Goal: Obtain resource: Obtain resource

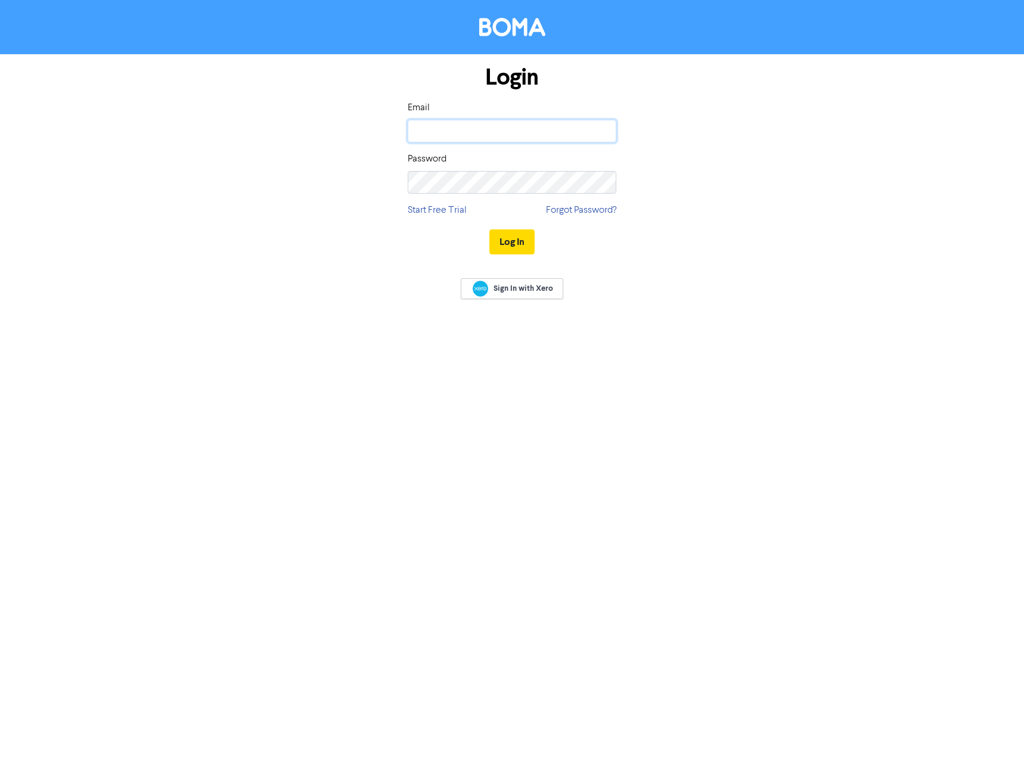
click at [461, 136] on input "email" at bounding box center [512, 131] width 209 height 23
type input "[PERSON_NAME][EMAIL_ADDRESS][DOMAIN_NAME]"
drag, startPoint x: 471, startPoint y: 113, endPoint x: 472, endPoint y: 125, distance: 12.6
click at [472, 114] on div "Email [PERSON_NAME][EMAIL_ADDRESS][DOMAIN_NAME]" at bounding box center [512, 122] width 209 height 42
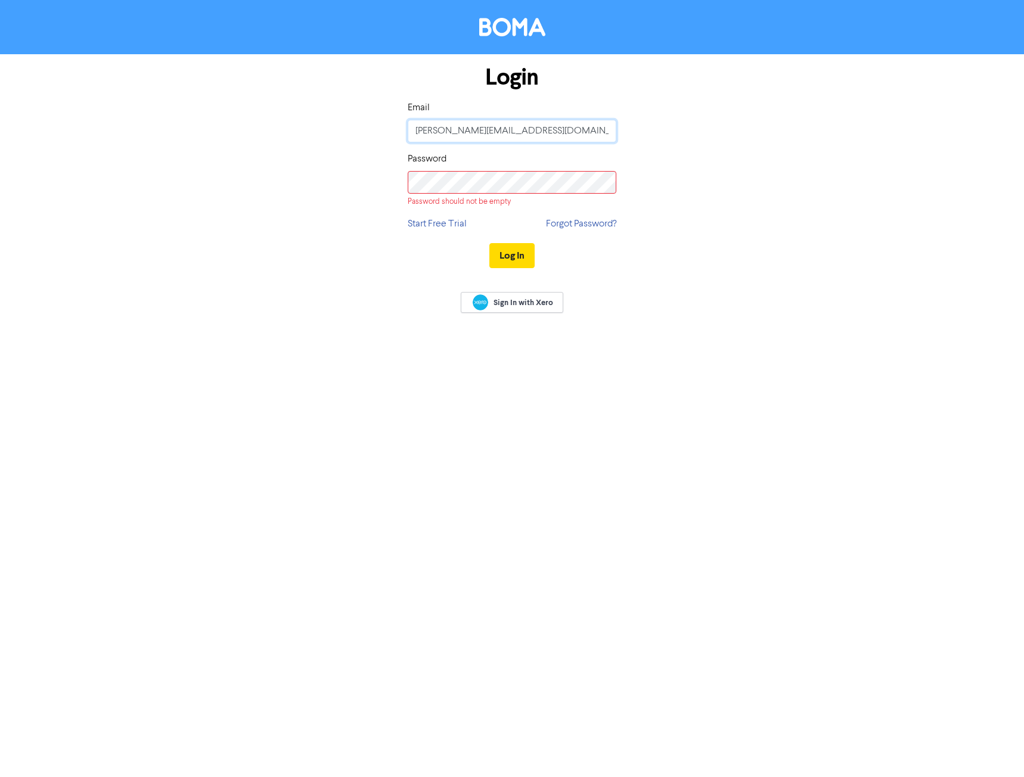
click at [472, 125] on input "[PERSON_NAME][EMAIL_ADDRESS][DOMAIN_NAME]" at bounding box center [512, 131] width 209 height 23
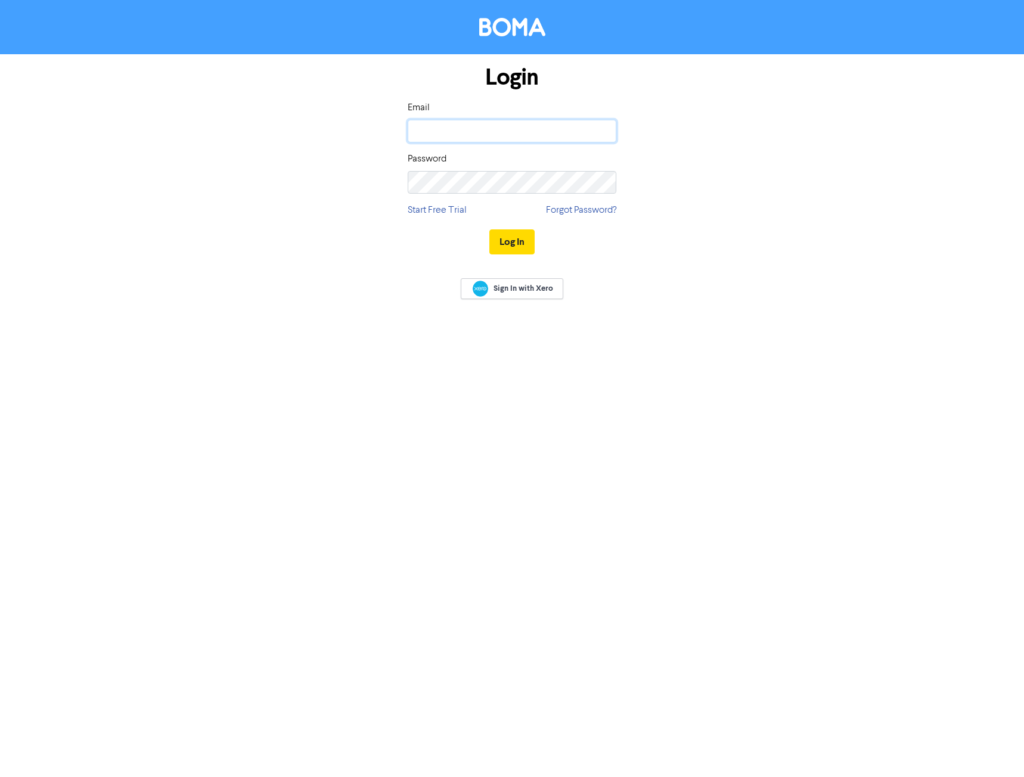
click at [488, 131] on input "email" at bounding box center [512, 131] width 209 height 23
type input "[PERSON_NAME][EMAIL_ADDRESS][DOMAIN_NAME]"
click at [582, 209] on div "Login Email [PERSON_NAME][EMAIL_ADDRESS][DOMAIN_NAME] Password Start Free Trial…" at bounding box center [512, 160] width 226 height 212
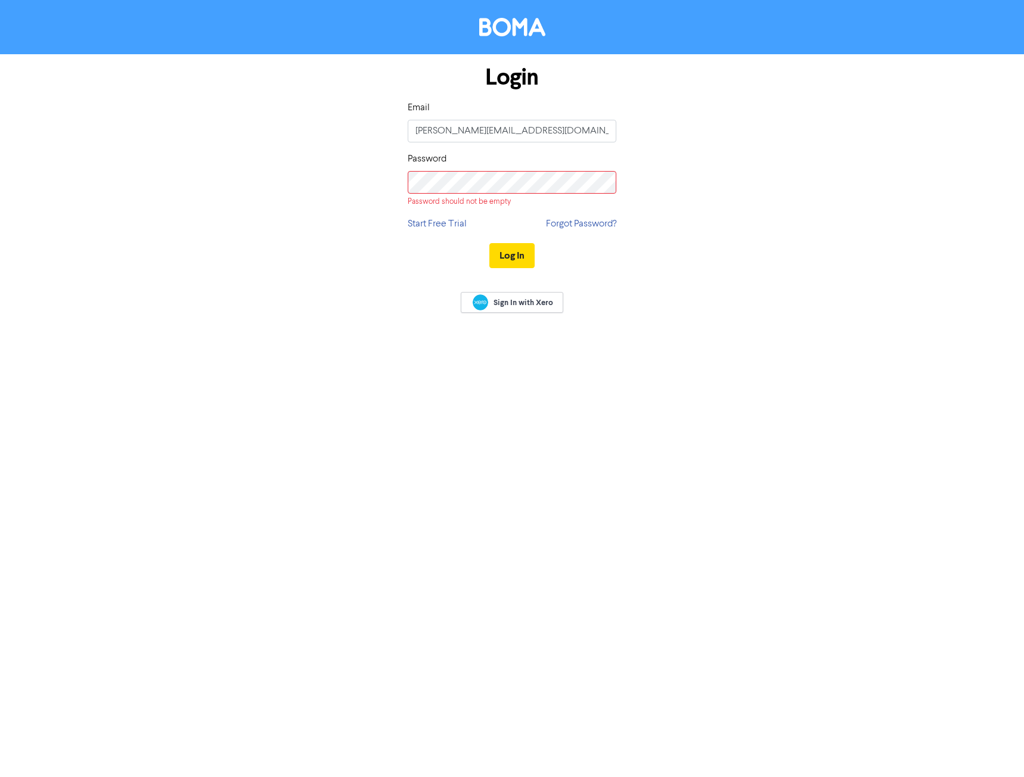
click at [397, 108] on div "Login Email [PERSON_NAME][EMAIL_ADDRESS][DOMAIN_NAME] Password Password should …" at bounding box center [511, 167] width 679 height 226
click at [515, 246] on button "Log In" at bounding box center [511, 241] width 45 height 25
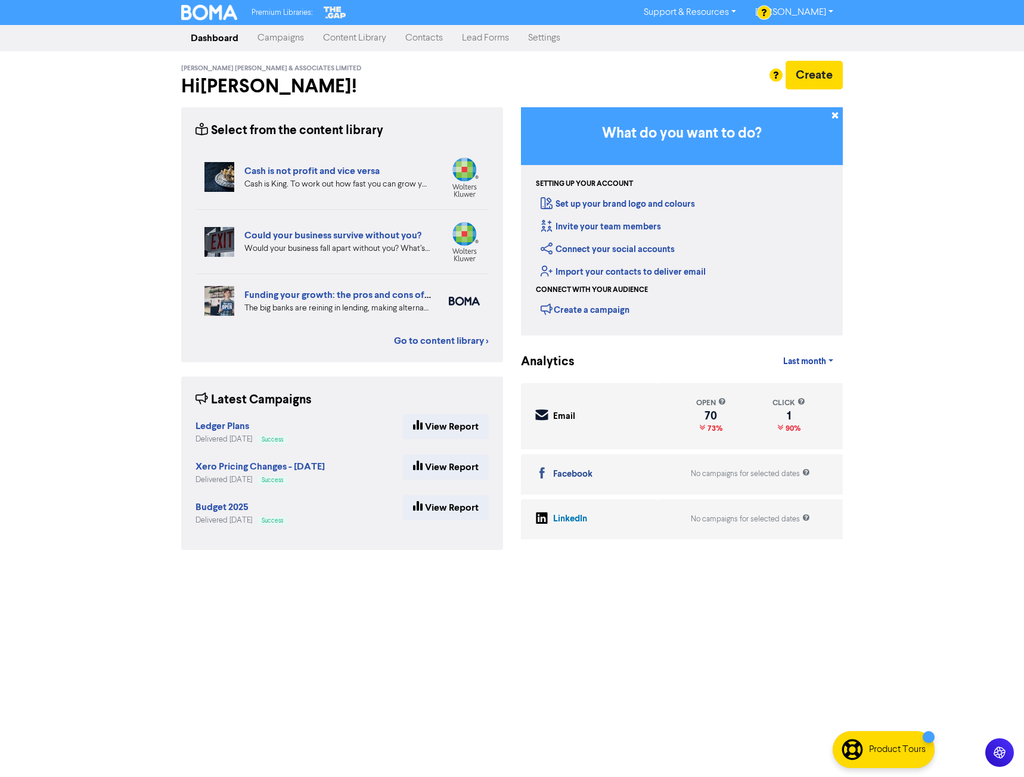
click at [368, 36] on link "Content Library" at bounding box center [354, 38] width 82 height 24
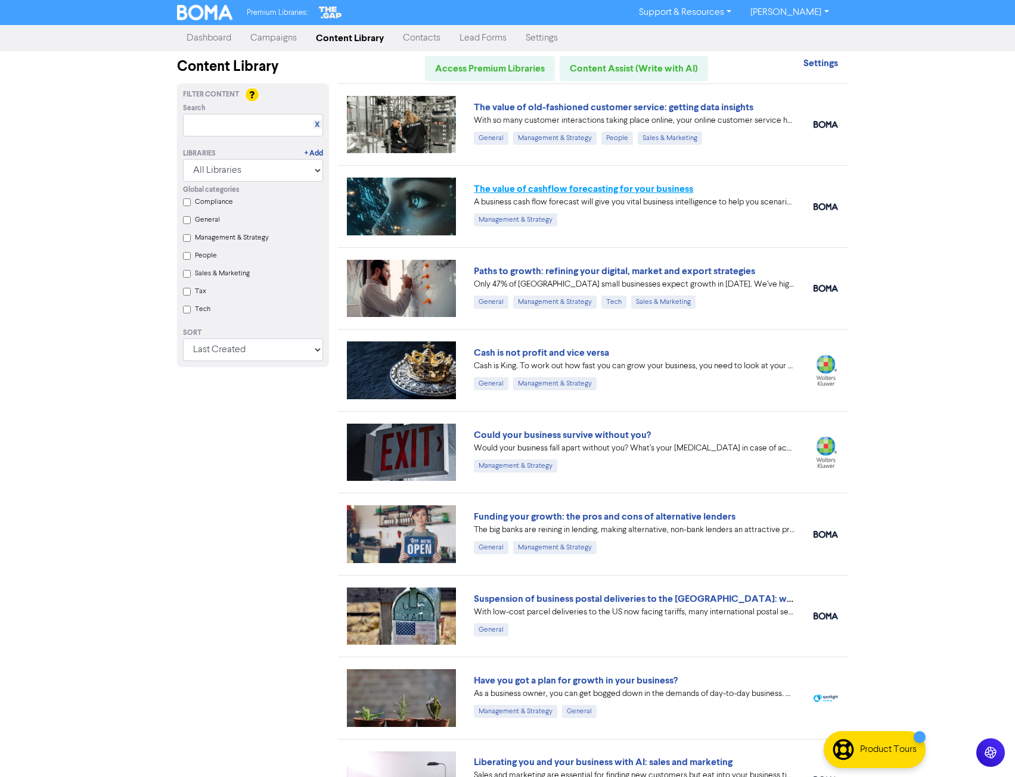
click at [606, 193] on link "The value of cashflow forecasting for your business" at bounding box center [583, 189] width 219 height 12
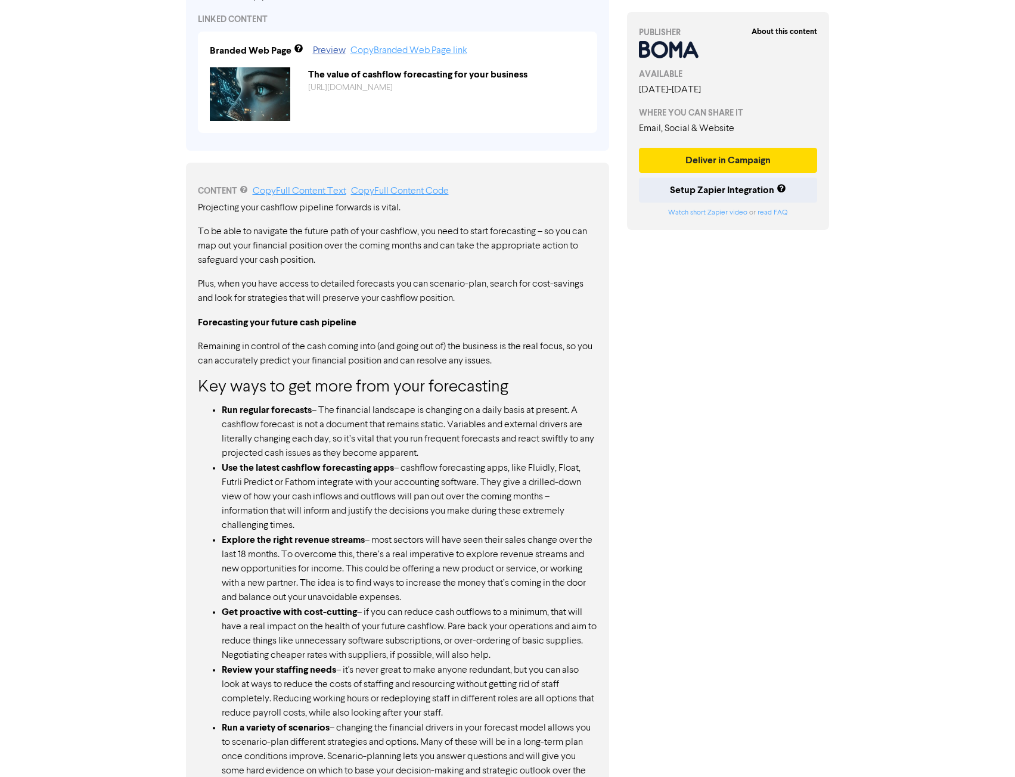
scroll to position [496, 0]
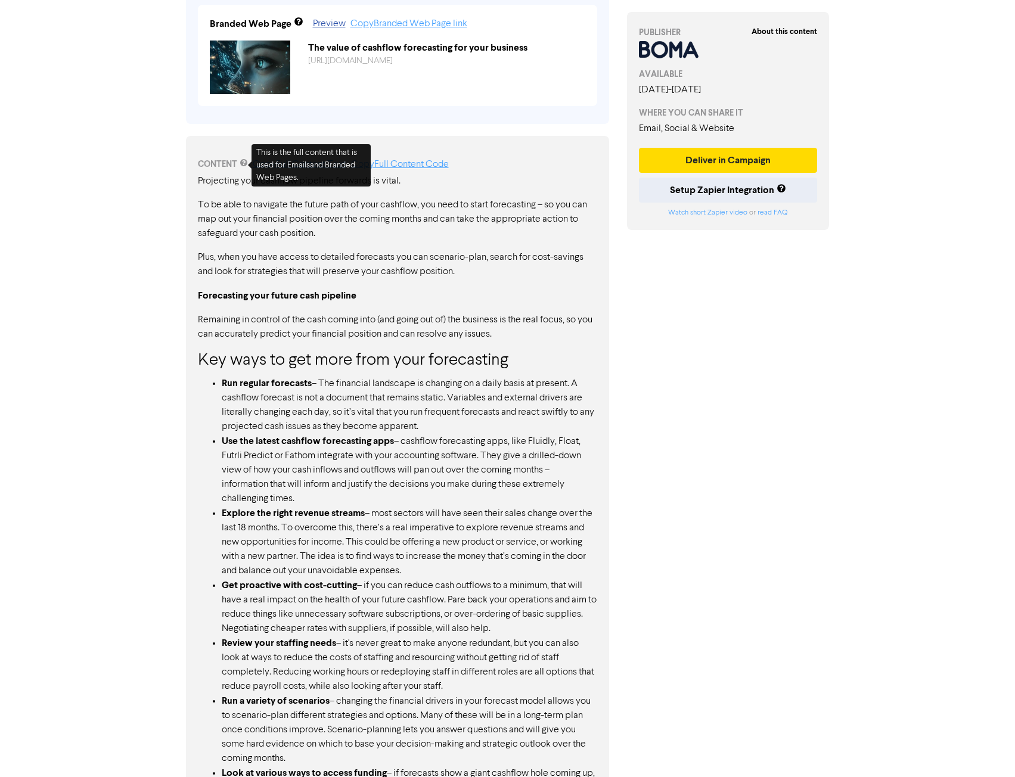
click at [703, 316] on div "About this content PUBLISHER AVAILABLE [DATE] - [DATE] WHERE YOU CAN SHARE IT E…" at bounding box center [728, 246] width 220 height 1369
click at [313, 166] on link "Copy Full Content Text" at bounding box center [300, 165] width 94 height 10
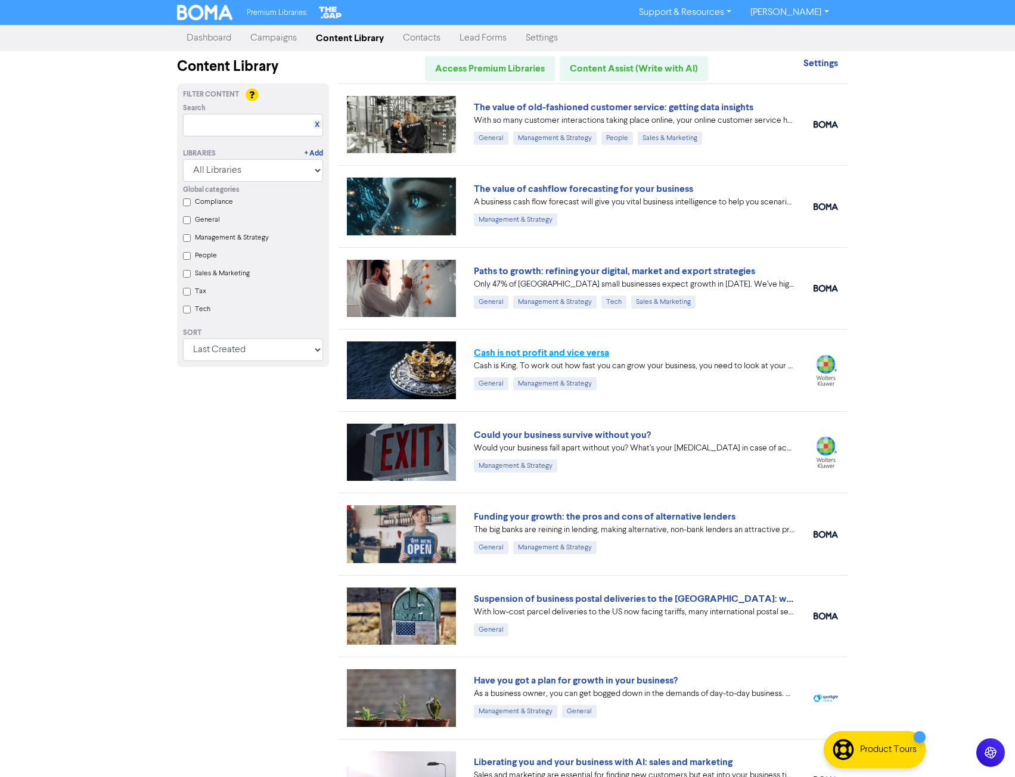
click at [495, 352] on link "Cash is not profit and vice versa" at bounding box center [541, 353] width 135 height 12
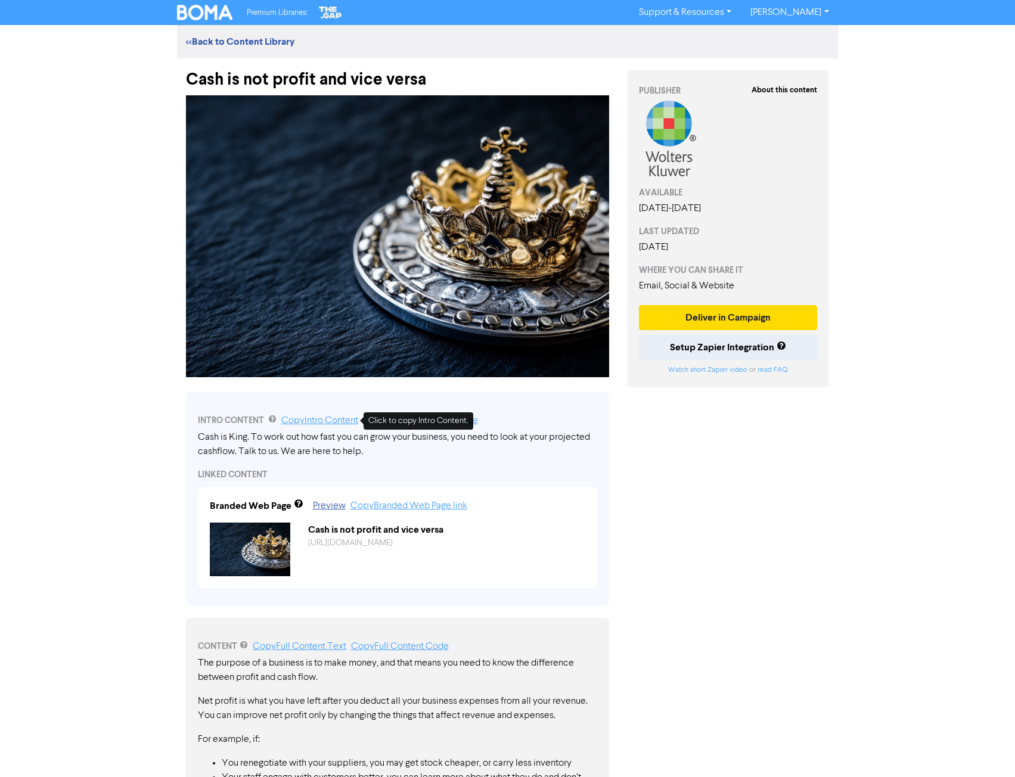
click at [313, 423] on link "Copy Intro Content" at bounding box center [319, 421] width 77 height 10
click at [313, 421] on link "Copy Intro Content" at bounding box center [319, 421] width 77 height 10
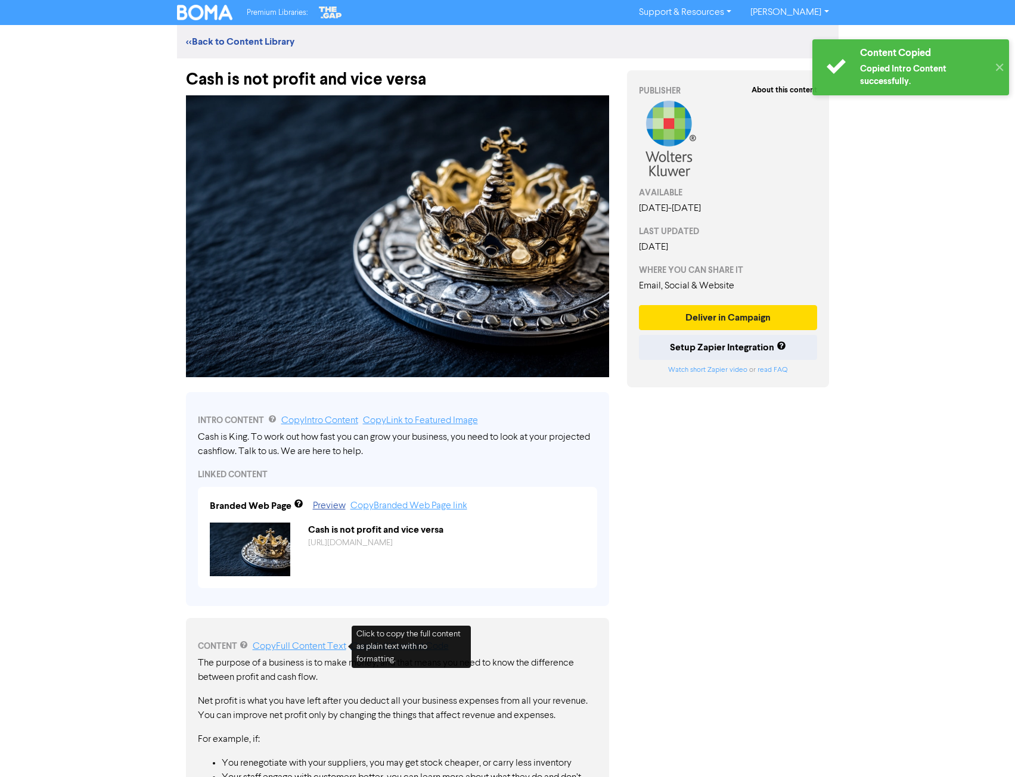
click at [297, 646] on link "Copy Full Content Text" at bounding box center [300, 647] width 94 height 10
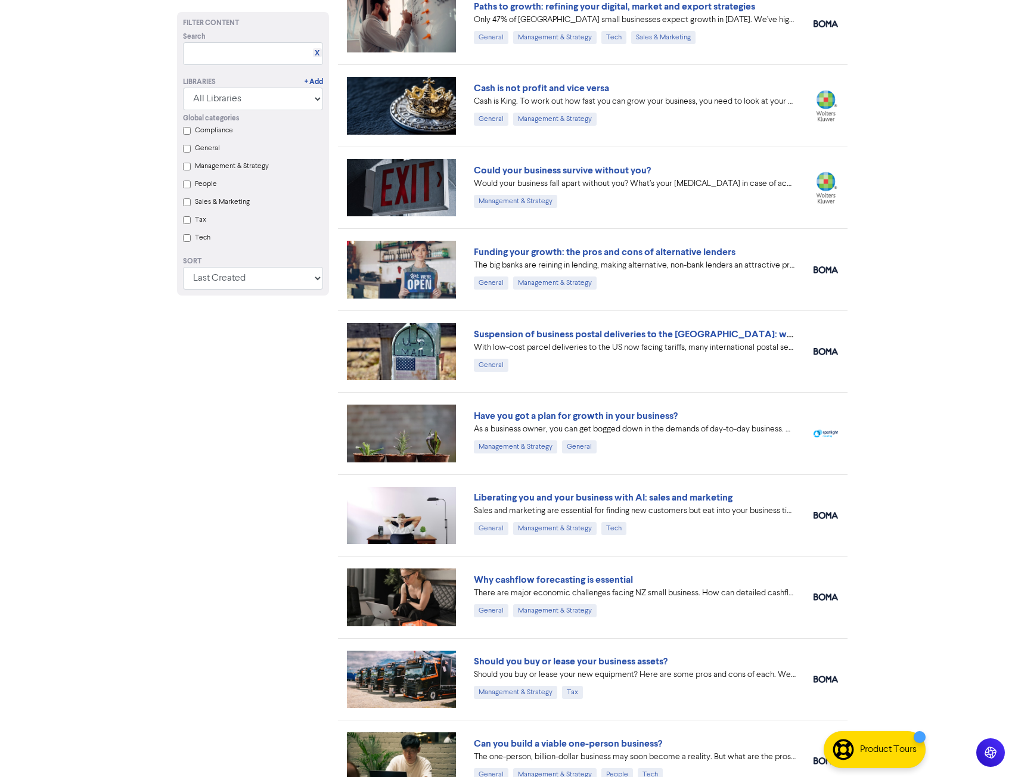
scroll to position [298, 0]
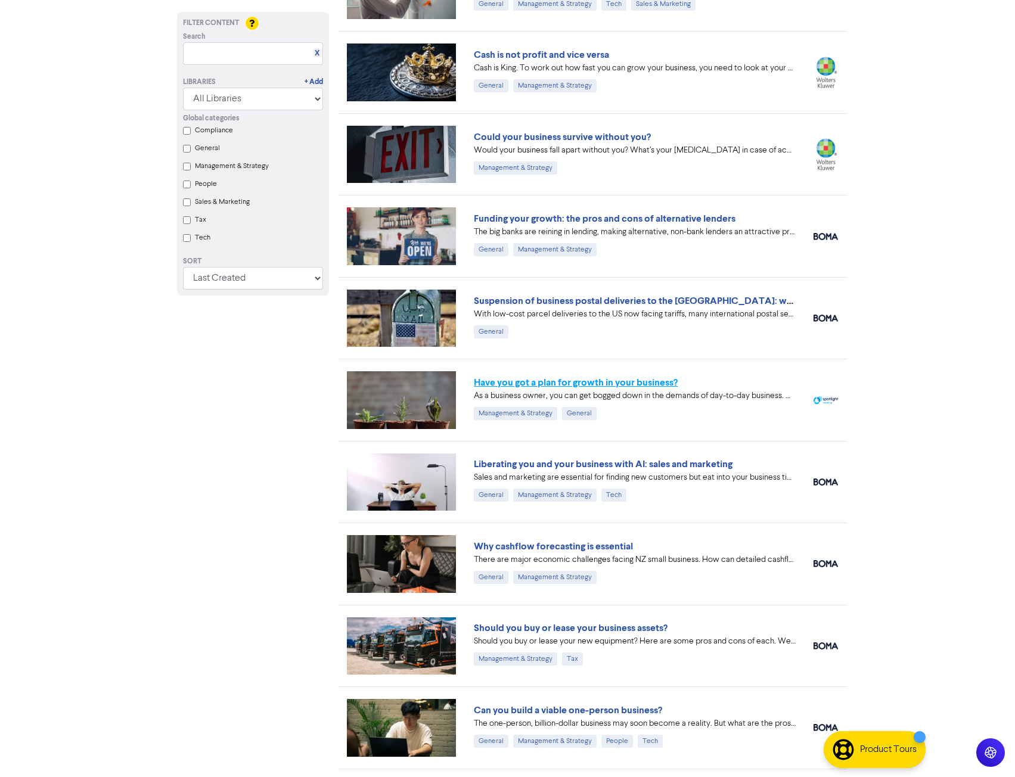
click at [531, 383] on link "Have you got a plan for growth in your business?" at bounding box center [576, 383] width 204 height 12
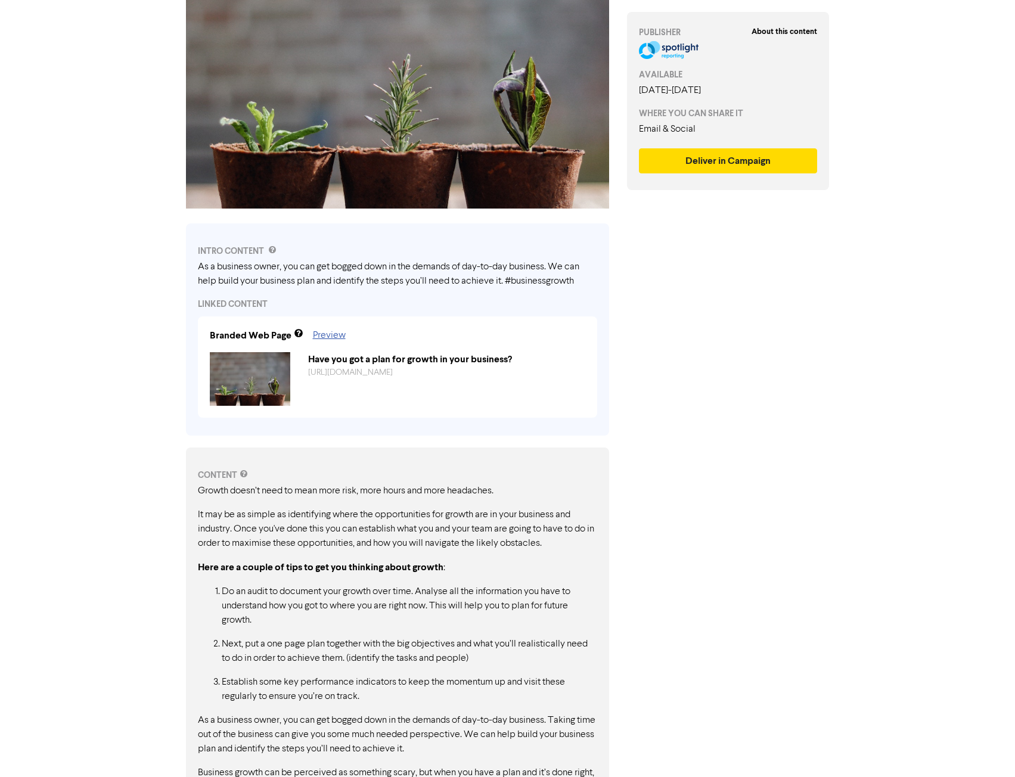
scroll to position [198, 0]
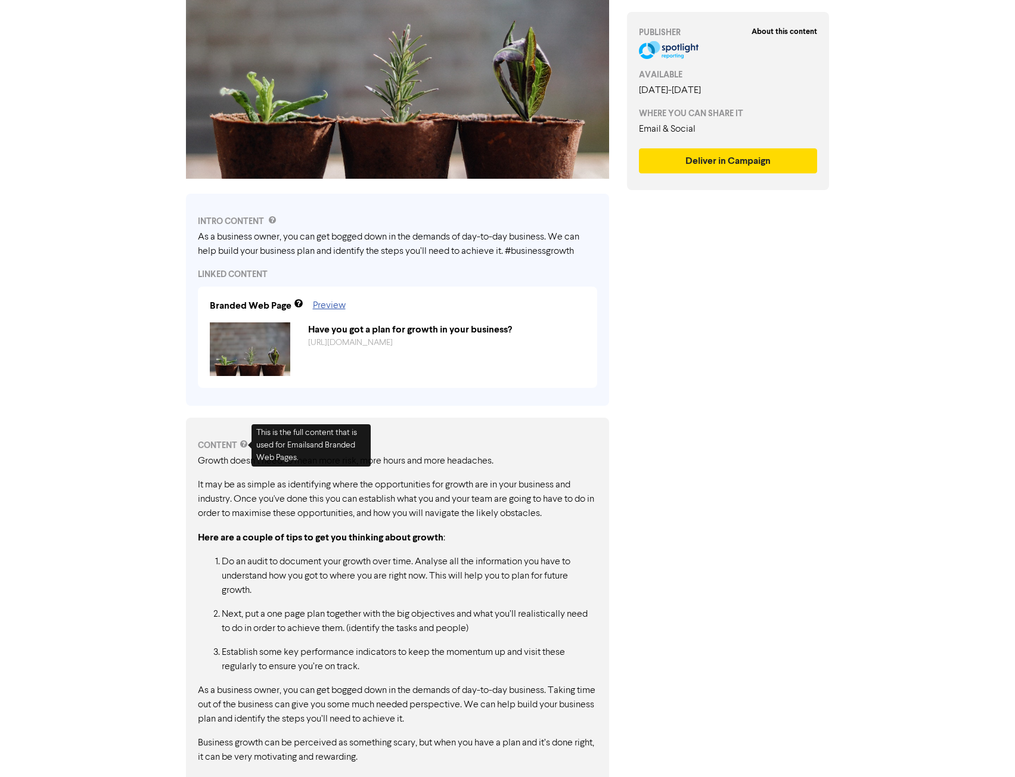
click at [183, 494] on div "CONTENT Growth doesn’t need to mean more risk, more hours and more headaches. I…" at bounding box center [397, 627] width 441 height 442
click at [129, 515] on div "Premium Libraries: Support & Resources Video Tutorials FAQ & Guides Marketing E…" at bounding box center [507, 190] width 1015 height 777
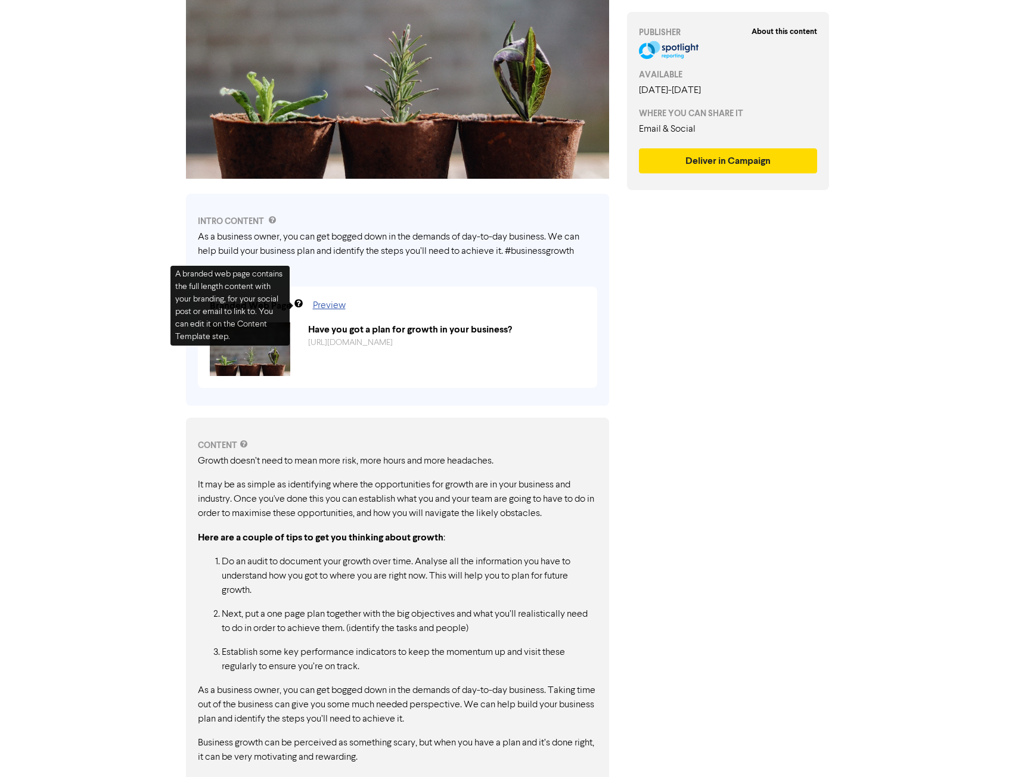
click at [802, 413] on div "About this content PUBLISHER AVAILABLE [DATE] - [DATE] WHERE YOU CAN SHARE IT E…" at bounding box center [728, 354] width 220 height 988
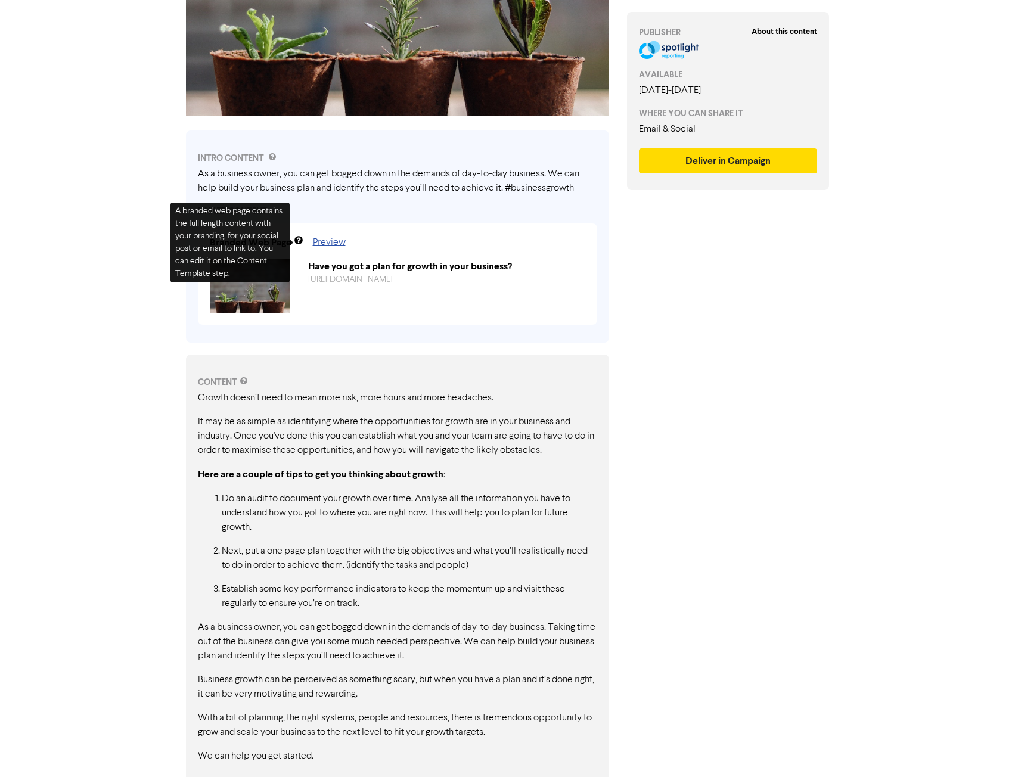
scroll to position [269, 0]
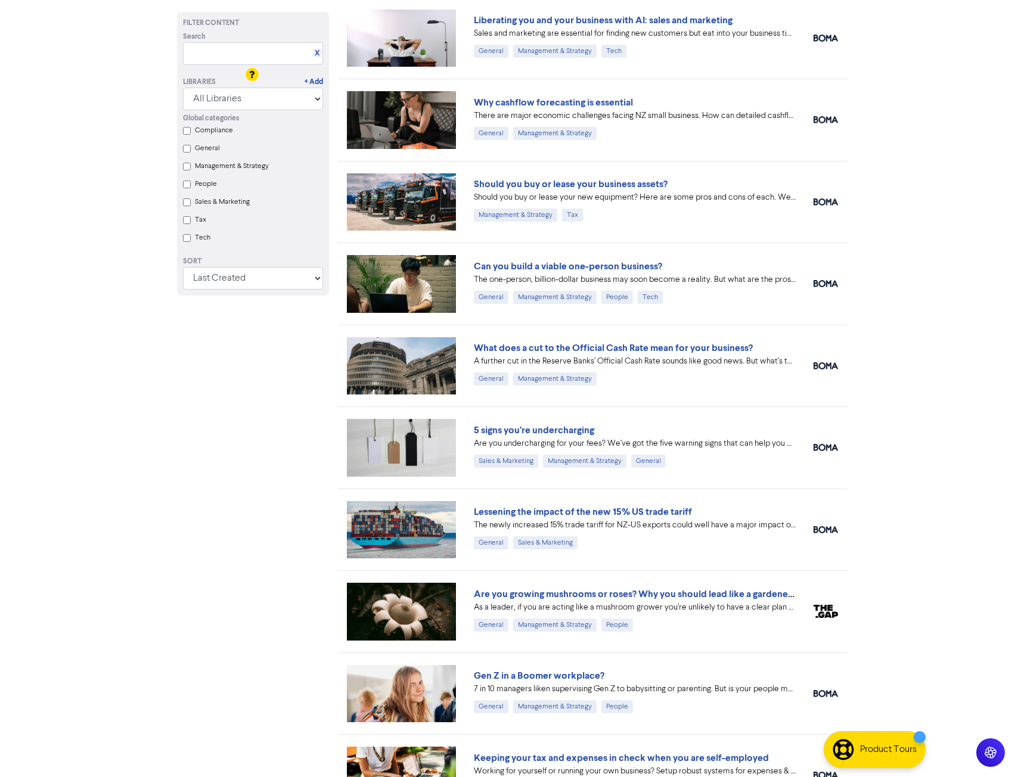
scroll to position [794, 0]
